Goal: Transaction & Acquisition: Purchase product/service

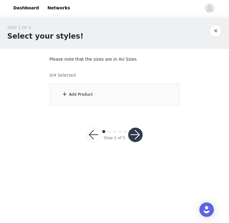
click at [109, 99] on div "Add Product" at bounding box center [115, 94] width 130 height 23
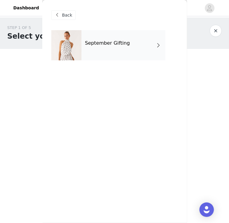
click at [131, 51] on div "September Gifting" at bounding box center [124, 45] width 84 height 30
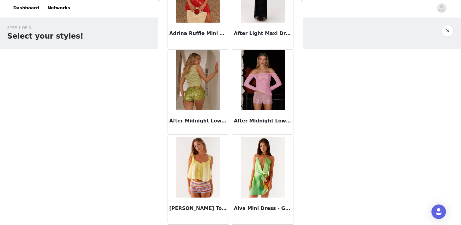
scroll to position [332, 0]
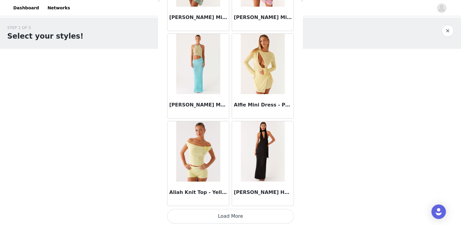
click at [229, 219] on button "Load More" at bounding box center [230, 216] width 127 height 14
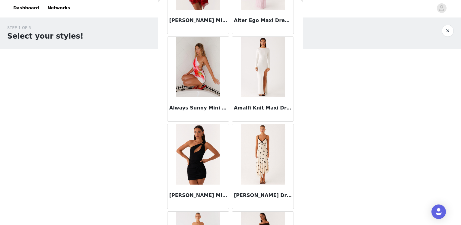
scroll to position [1571, 0]
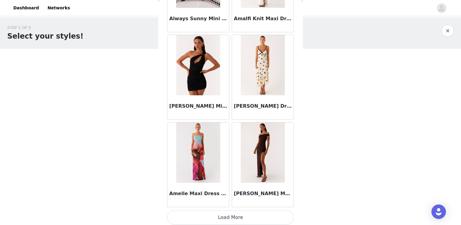
click at [229, 216] on button "Load More" at bounding box center [230, 217] width 127 height 14
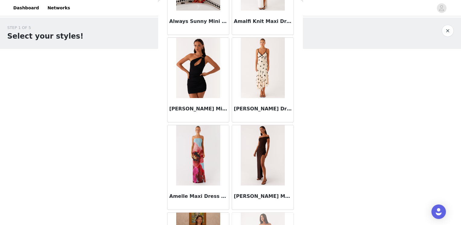
scroll to position [1750, 0]
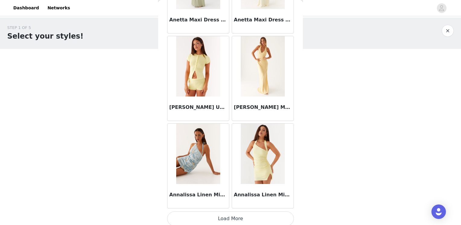
click at [229, 216] on button "Load More" at bounding box center [230, 219] width 127 height 14
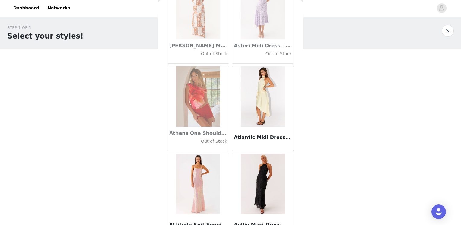
scroll to position [3320, 0]
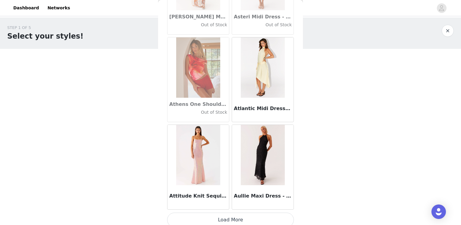
click at [229, 213] on button "Load More" at bounding box center [230, 220] width 127 height 14
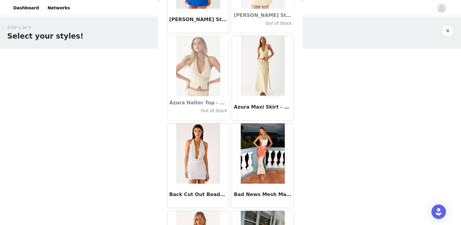
scroll to position [4195, 0]
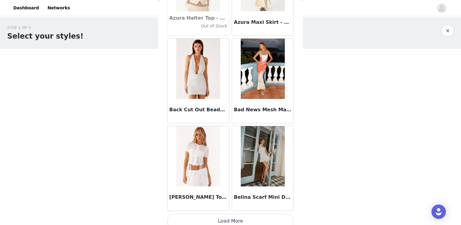
click at [229, 215] on button "Load More" at bounding box center [230, 221] width 127 height 14
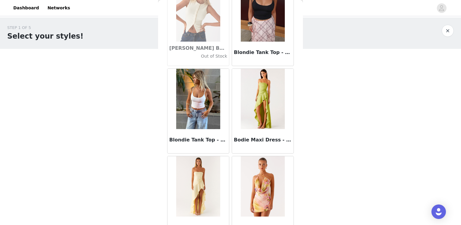
scroll to position [5069, 0]
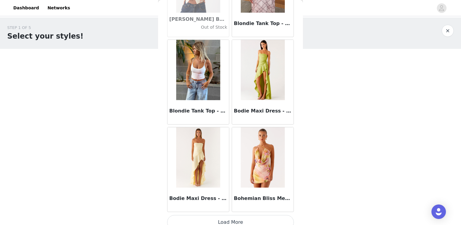
click at [229, 221] on button "Load More" at bounding box center [230, 222] width 127 height 14
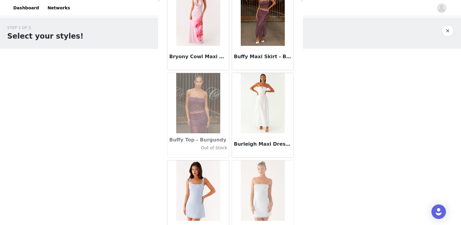
scroll to position [5943, 0]
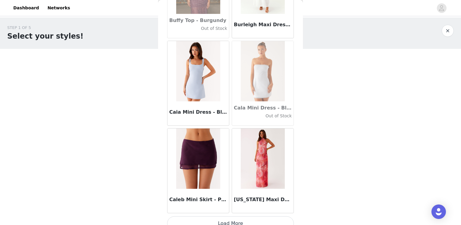
click at [229, 216] on button "Load More" at bounding box center [230, 223] width 127 height 14
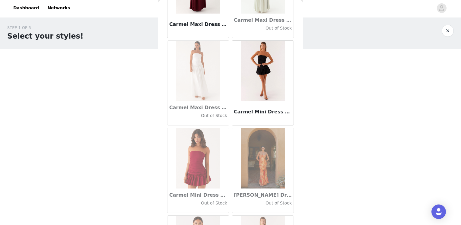
scroll to position [6818, 0]
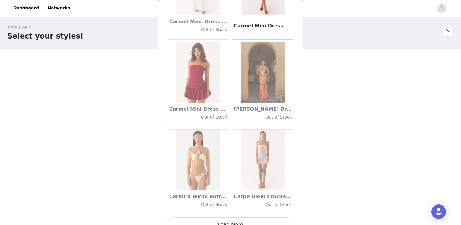
click at [227, 218] on button "Load More" at bounding box center [230, 225] width 127 height 14
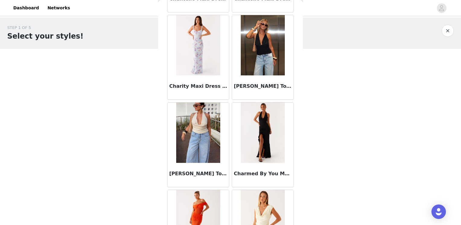
scroll to position [7692, 0]
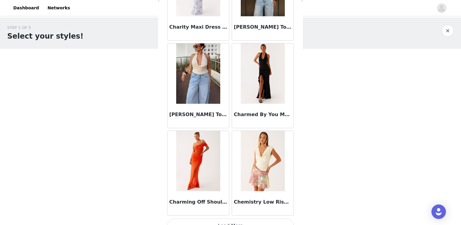
click at [223, 219] on button "Load More" at bounding box center [230, 226] width 127 height 14
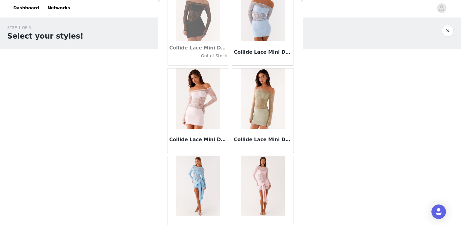
scroll to position [8566, 0]
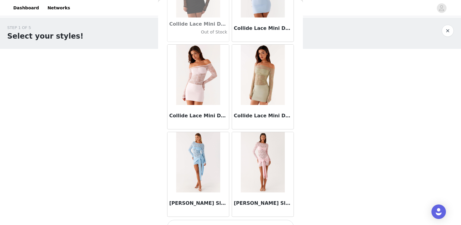
click at [229, 220] on button "Load More" at bounding box center [230, 227] width 127 height 14
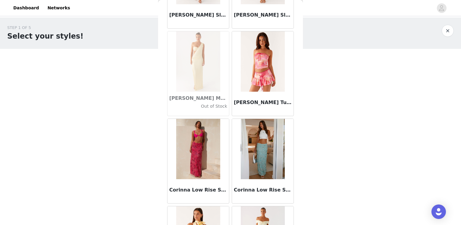
scroll to position [8868, 0]
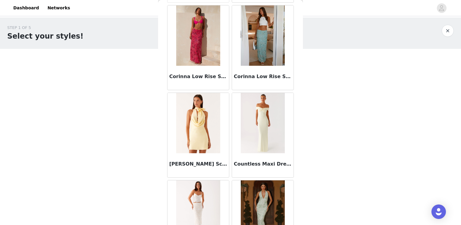
click at [229, 73] on h3 "Corinna Low Rise Sequin Maxi Skirt - Mint" at bounding box center [263, 76] width 58 height 7
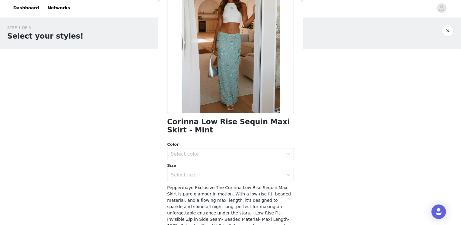
scroll to position [91, 0]
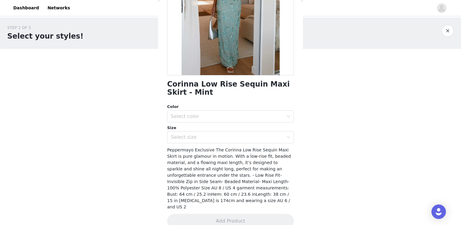
click at [211, 146] on div "Corinna Low Rise Sequin Maxi Skirt - Mint Color Select color Size Select size P…" at bounding box center [230, 88] width 127 height 296
click at [212, 141] on div "Select size" at bounding box center [229, 137] width 116 height 11
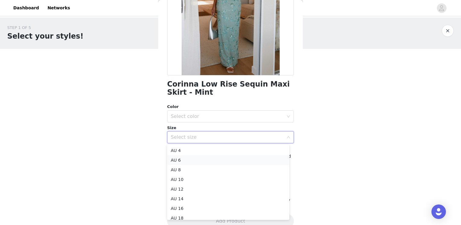
click at [210, 161] on li "AU 6" at bounding box center [228, 160] width 122 height 10
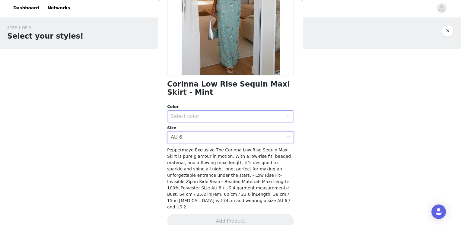
click at [210, 119] on div "Select color" at bounding box center [229, 116] width 116 height 11
click at [207, 137] on div "Select size AU 6" at bounding box center [229, 137] width 116 height 11
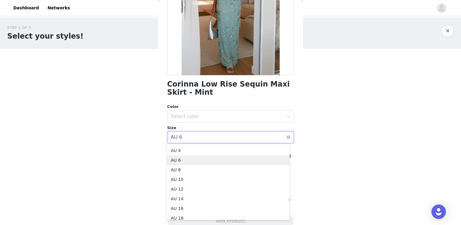
click at [208, 132] on div "Select size AU 6" at bounding box center [229, 137] width 116 height 11
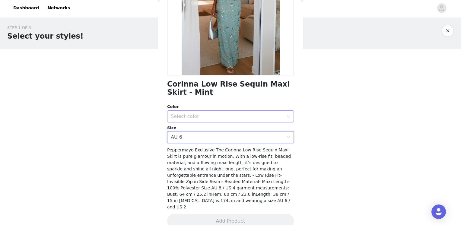
drag, startPoint x: 206, startPoint y: 129, endPoint x: 206, endPoint y: 117, distance: 12.1
click at [206, 118] on div "Color Select color Size Select size AU 6" at bounding box center [230, 124] width 127 height 40
click at [206, 117] on div "Select color" at bounding box center [227, 117] width 113 height 6
click at [203, 128] on li "Mint" at bounding box center [228, 130] width 122 height 10
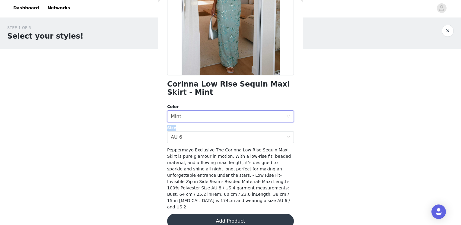
click at [217, 214] on button "Add Product" at bounding box center [230, 221] width 127 height 14
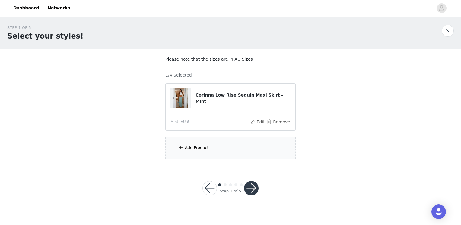
click at [225, 145] on div "Add Product" at bounding box center [230, 148] width 130 height 23
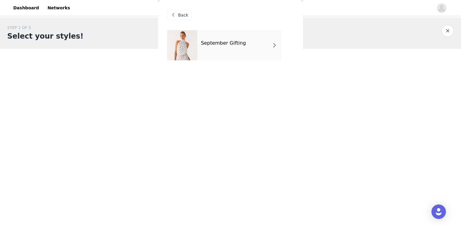
click at [229, 44] on div "September Gifting" at bounding box center [239, 45] width 84 height 30
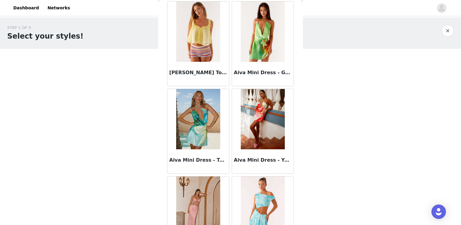
scroll to position [697, 0]
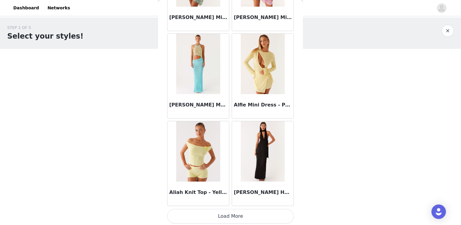
click at [229, 220] on button "Load More" at bounding box center [230, 216] width 127 height 14
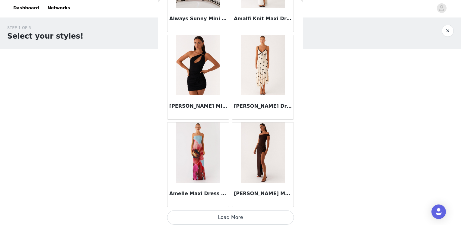
click at [229, 212] on button "Load More" at bounding box center [230, 217] width 127 height 14
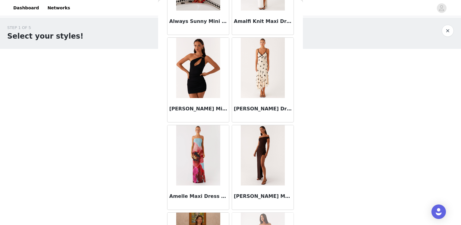
scroll to position [1571, 0]
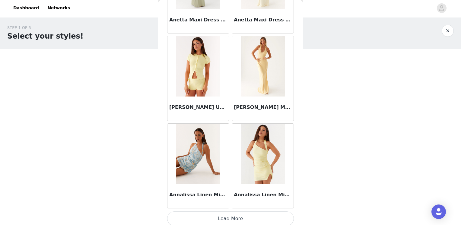
click at [229, 214] on button "Load More" at bounding box center [230, 219] width 127 height 14
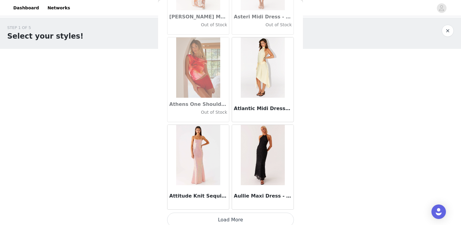
click at [229, 217] on button "Load More" at bounding box center [230, 220] width 127 height 14
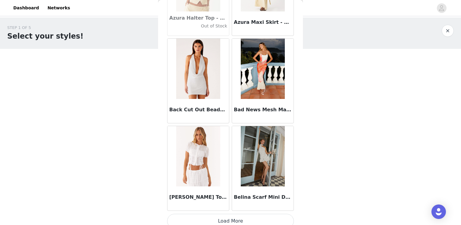
click at [229, 214] on button "Load More" at bounding box center [230, 221] width 127 height 14
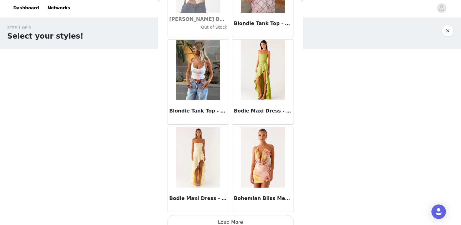
click at [229, 215] on button "Load More" at bounding box center [230, 222] width 127 height 14
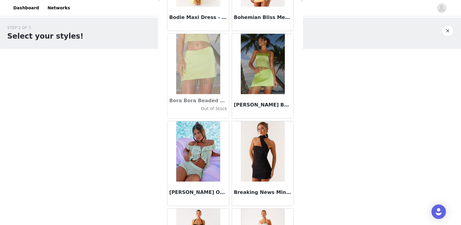
scroll to position [5943, 0]
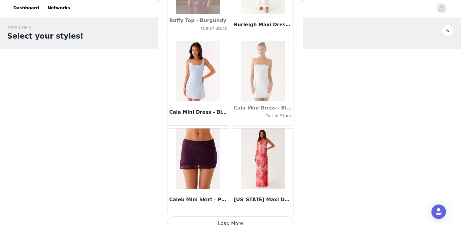
click at [229, 220] on button "Load More" at bounding box center [230, 223] width 127 height 14
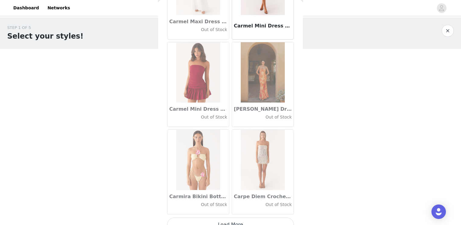
click at [229, 218] on button "Load More" at bounding box center [230, 225] width 127 height 14
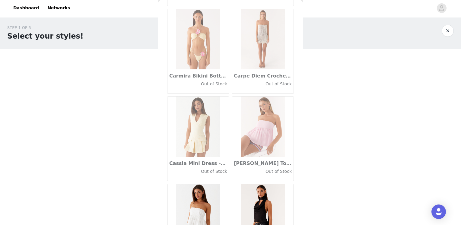
scroll to position [7136, 0]
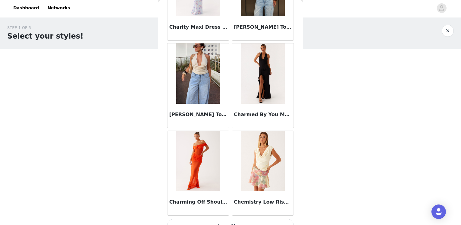
click at [229, 220] on button "Load More" at bounding box center [230, 226] width 127 height 14
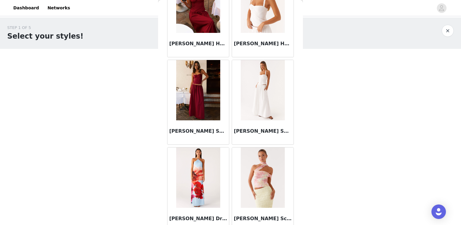
scroll to position [8566, 0]
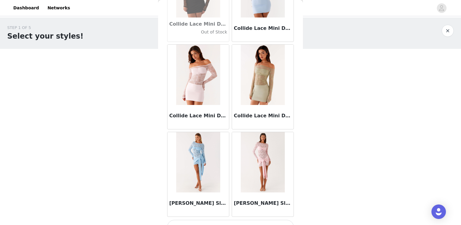
click at [229, 220] on button "Load More" at bounding box center [230, 227] width 127 height 14
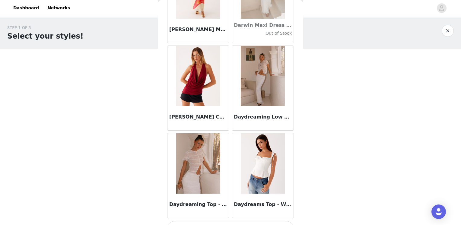
click at [229, 221] on button "Load More" at bounding box center [230, 228] width 127 height 14
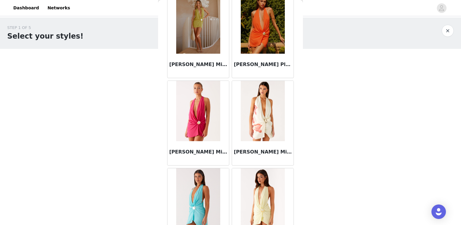
scroll to position [11189, 0]
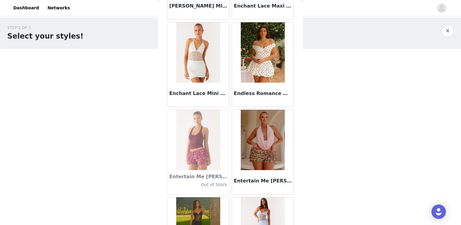
scroll to position [12005, 0]
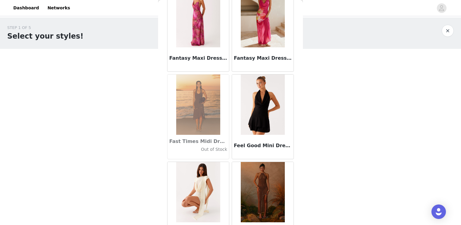
scroll to position [12938, 0]
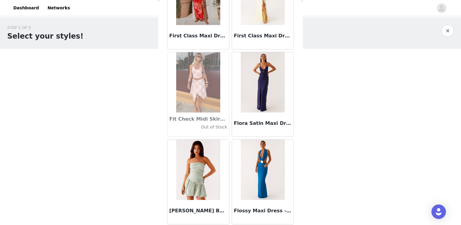
scroll to position [13813, 0]
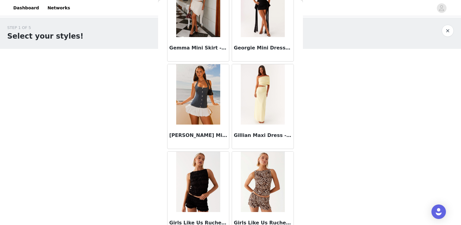
scroll to position [14687, 0]
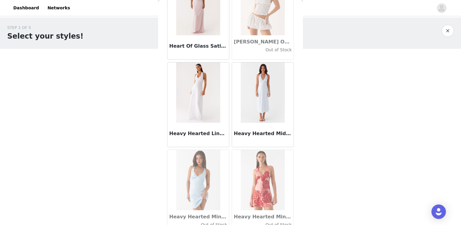
scroll to position [15561, 0]
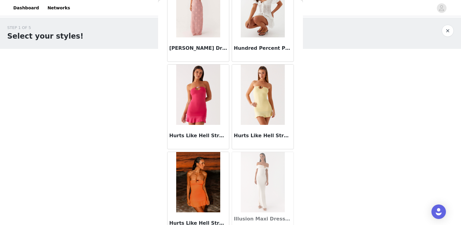
scroll to position [16346, 0]
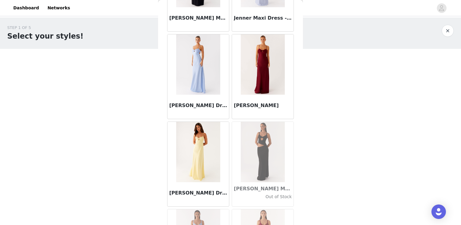
scroll to position [17310, 0]
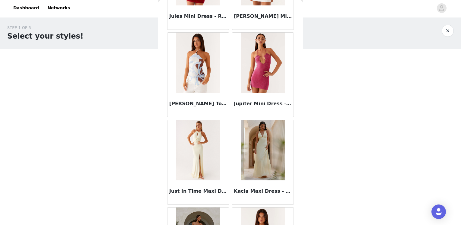
scroll to position [18184, 0]
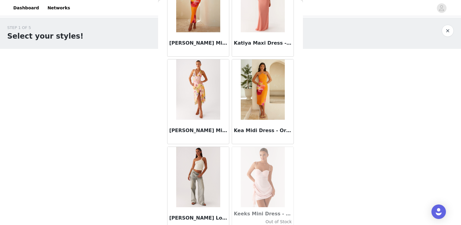
scroll to position [19059, 0]
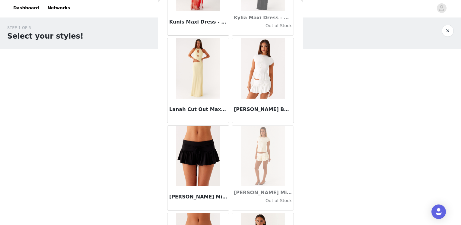
scroll to position [19933, 0]
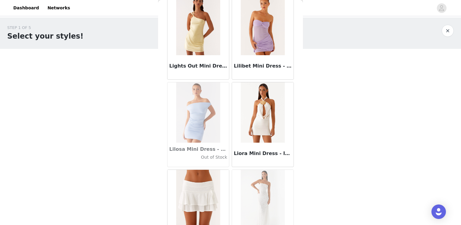
scroll to position [20807, 0]
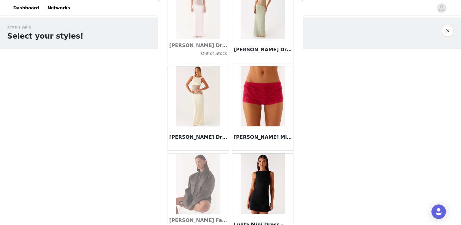
scroll to position [21682, 0]
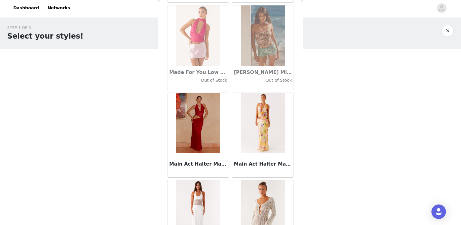
scroll to position [22556, 0]
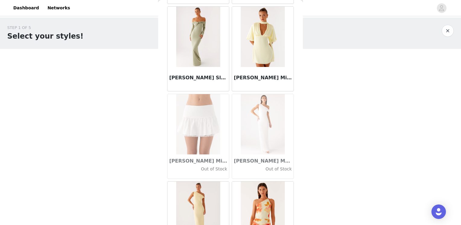
scroll to position [23430, 0]
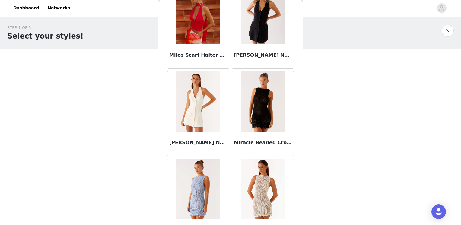
scroll to position [24215, 0]
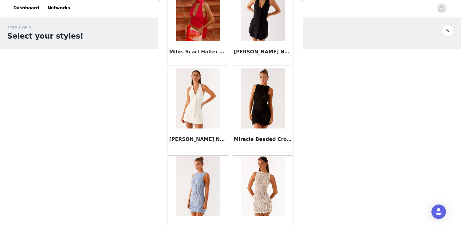
click at [184, 82] on img at bounding box center [198, 98] width 44 height 60
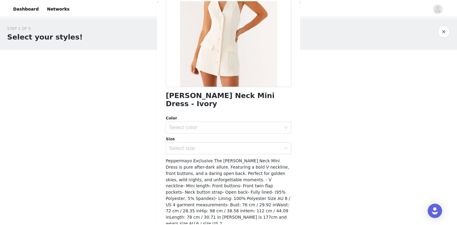
scroll to position [91, 0]
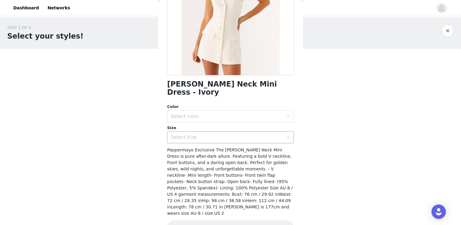
click at [229, 134] on div "Select size" at bounding box center [227, 137] width 113 height 6
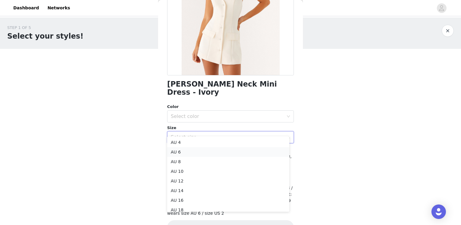
click at [198, 152] on li "AU 6" at bounding box center [228, 152] width 122 height 10
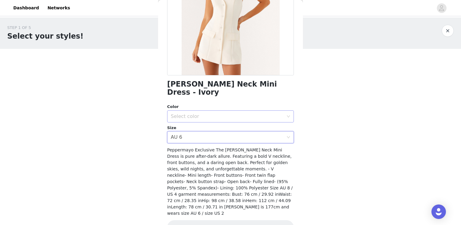
click at [208, 114] on div "Select color" at bounding box center [227, 117] width 113 height 6
click at [204, 123] on li "Ivory" at bounding box center [228, 122] width 122 height 10
click at [229, 220] on button "Add Product" at bounding box center [230, 227] width 127 height 14
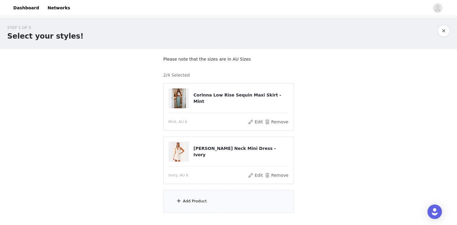
click at [222, 198] on div "Add Product" at bounding box center [228, 201] width 130 height 23
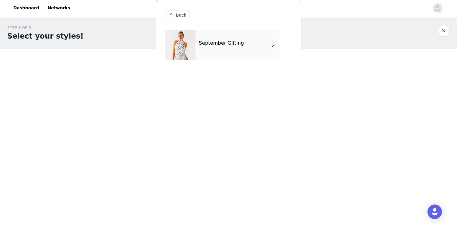
click at [229, 42] on div "September Gifting" at bounding box center [237, 45] width 84 height 30
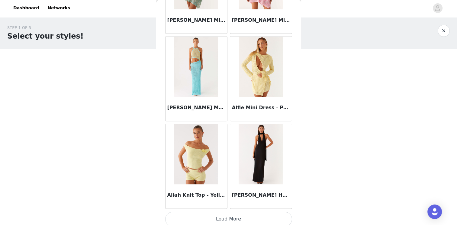
scroll to position [697, 0]
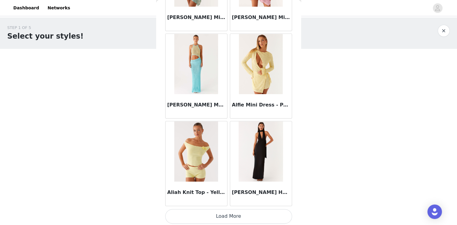
click at [229, 219] on button "Load More" at bounding box center [228, 216] width 127 height 14
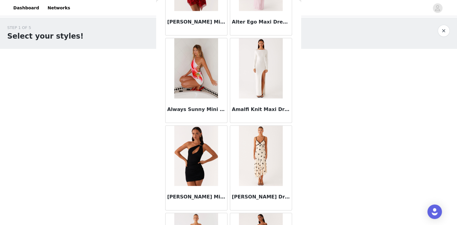
scroll to position [1571, 0]
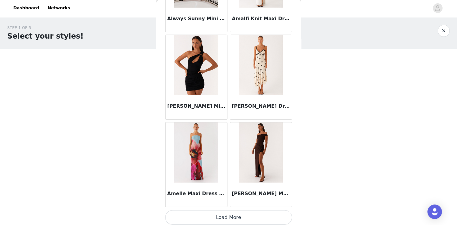
click at [218, 218] on button "Load More" at bounding box center [228, 217] width 127 height 14
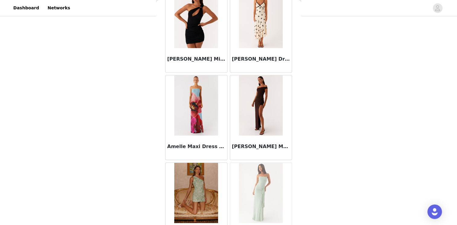
scroll to position [1692, 0]
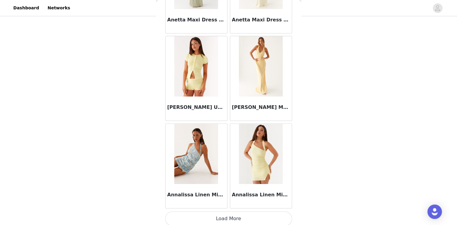
click at [222, 216] on button "Load More" at bounding box center [228, 219] width 127 height 14
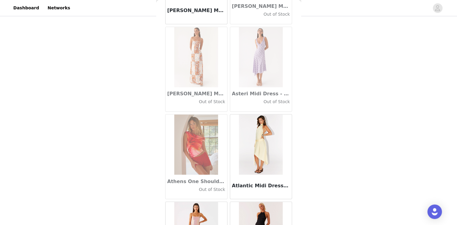
scroll to position [3320, 0]
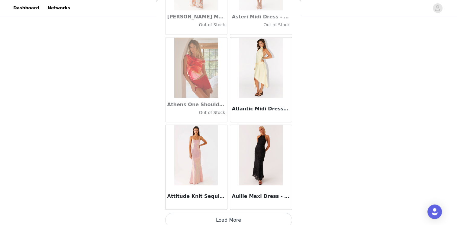
click at [227, 213] on button "Load More" at bounding box center [228, 220] width 127 height 14
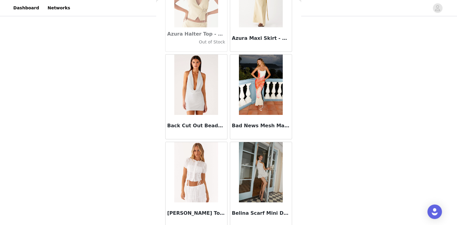
scroll to position [4195, 0]
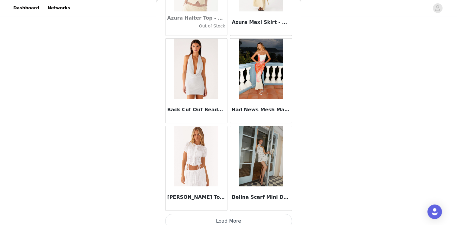
click at [229, 203] on div "Belina Scarf Mini Dress - White Polkadot" at bounding box center [261, 199] width 62 height 24
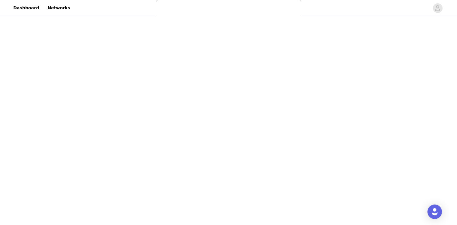
scroll to position [0, 0]
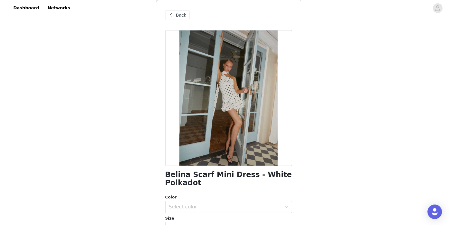
click at [175, 12] on div "Back" at bounding box center [177, 15] width 24 height 10
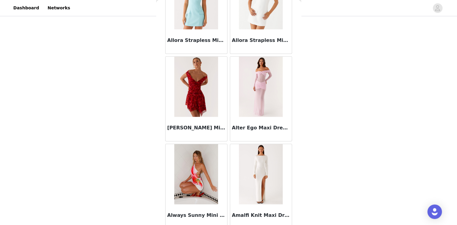
scroll to position [1449, 0]
